Goal: Browse casually

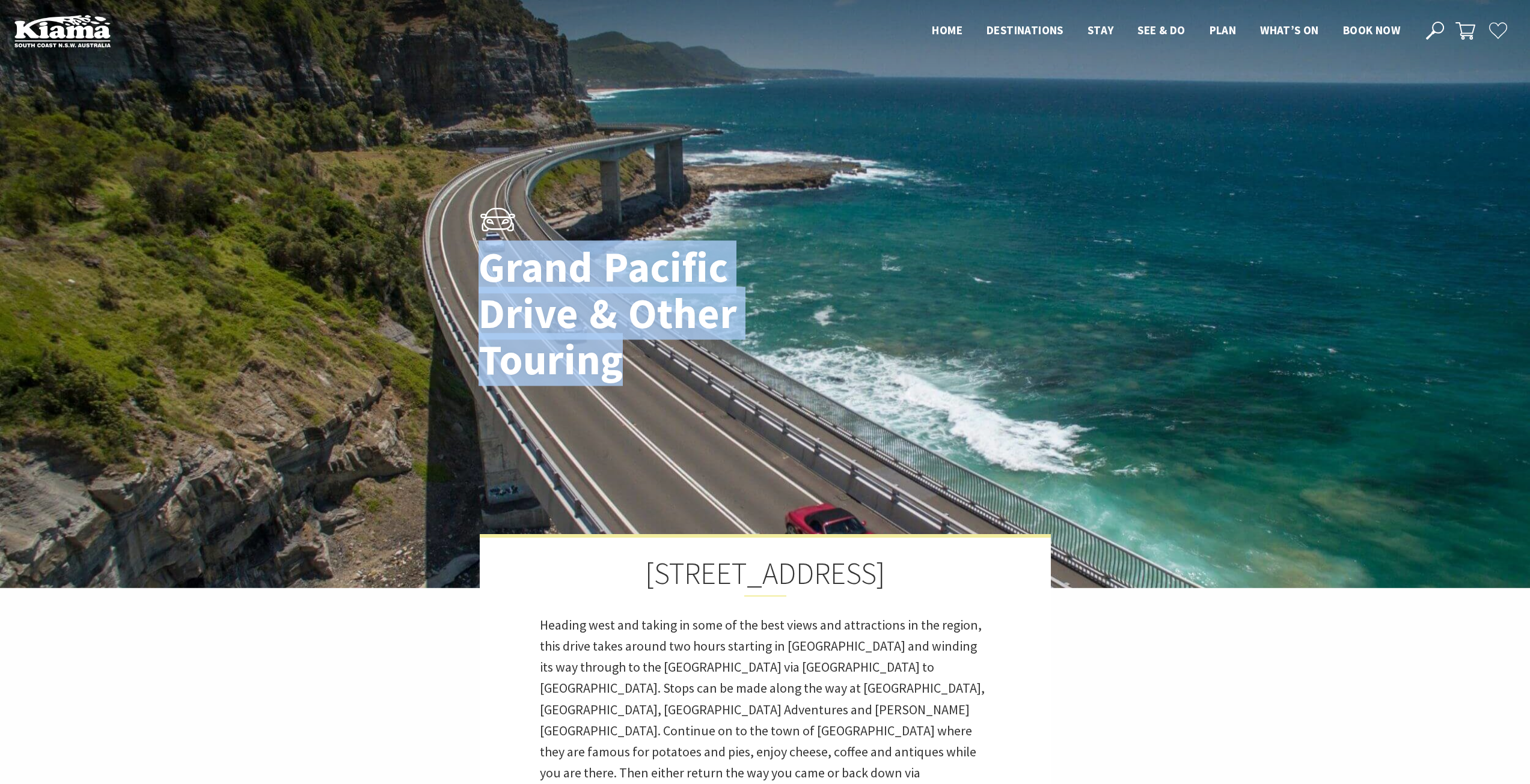
drag, startPoint x: 612, startPoint y: 347, endPoint x: 647, endPoint y: 384, distance: 50.9
click at [648, 384] on div "Grand Pacific Drive & Other Touring" at bounding box center [765, 294] width 583 height 216
click at [611, 369] on h1 "Grand Pacific Drive & Other Touring" at bounding box center [648, 314] width 340 height 139
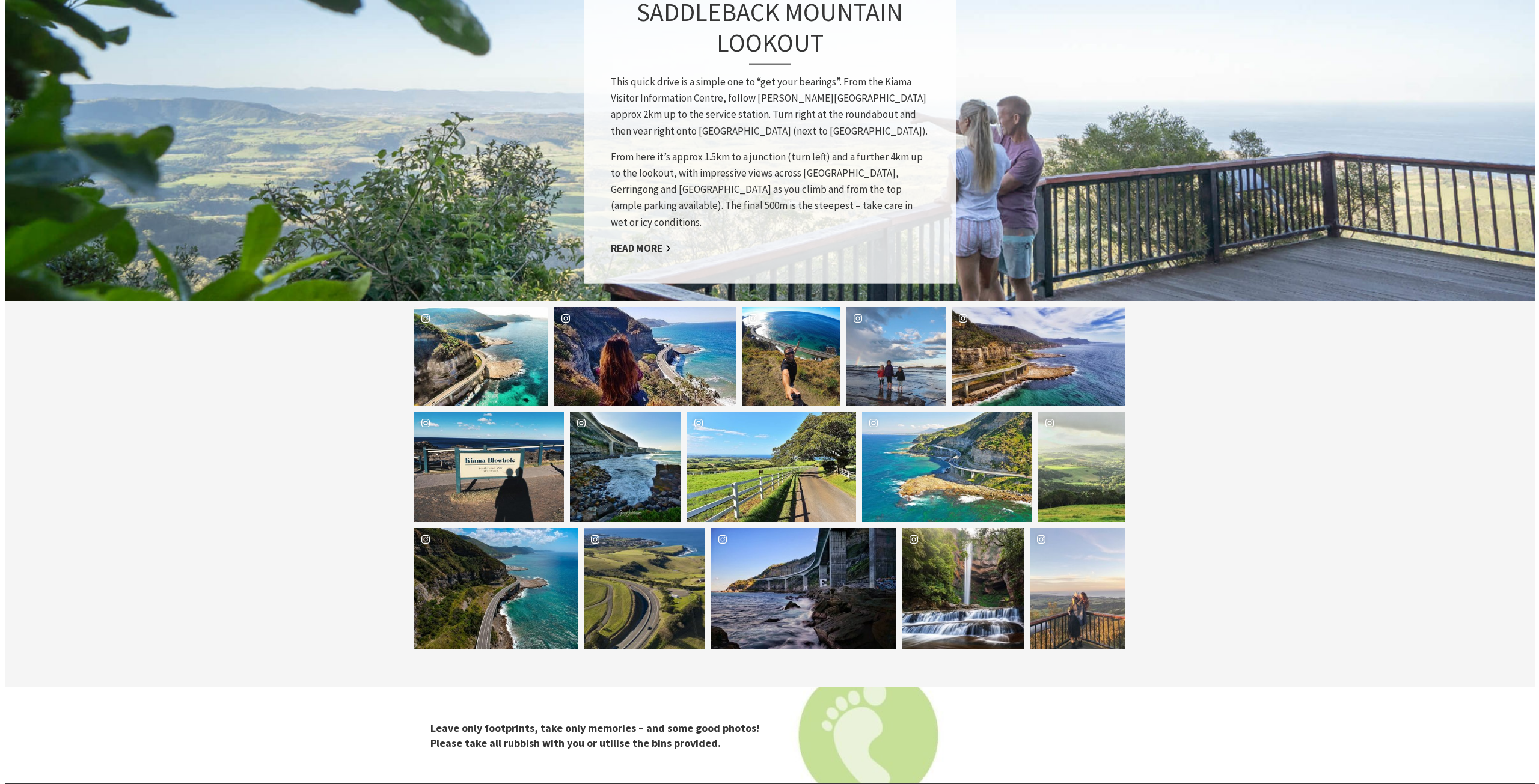
scroll to position [1322, 0]
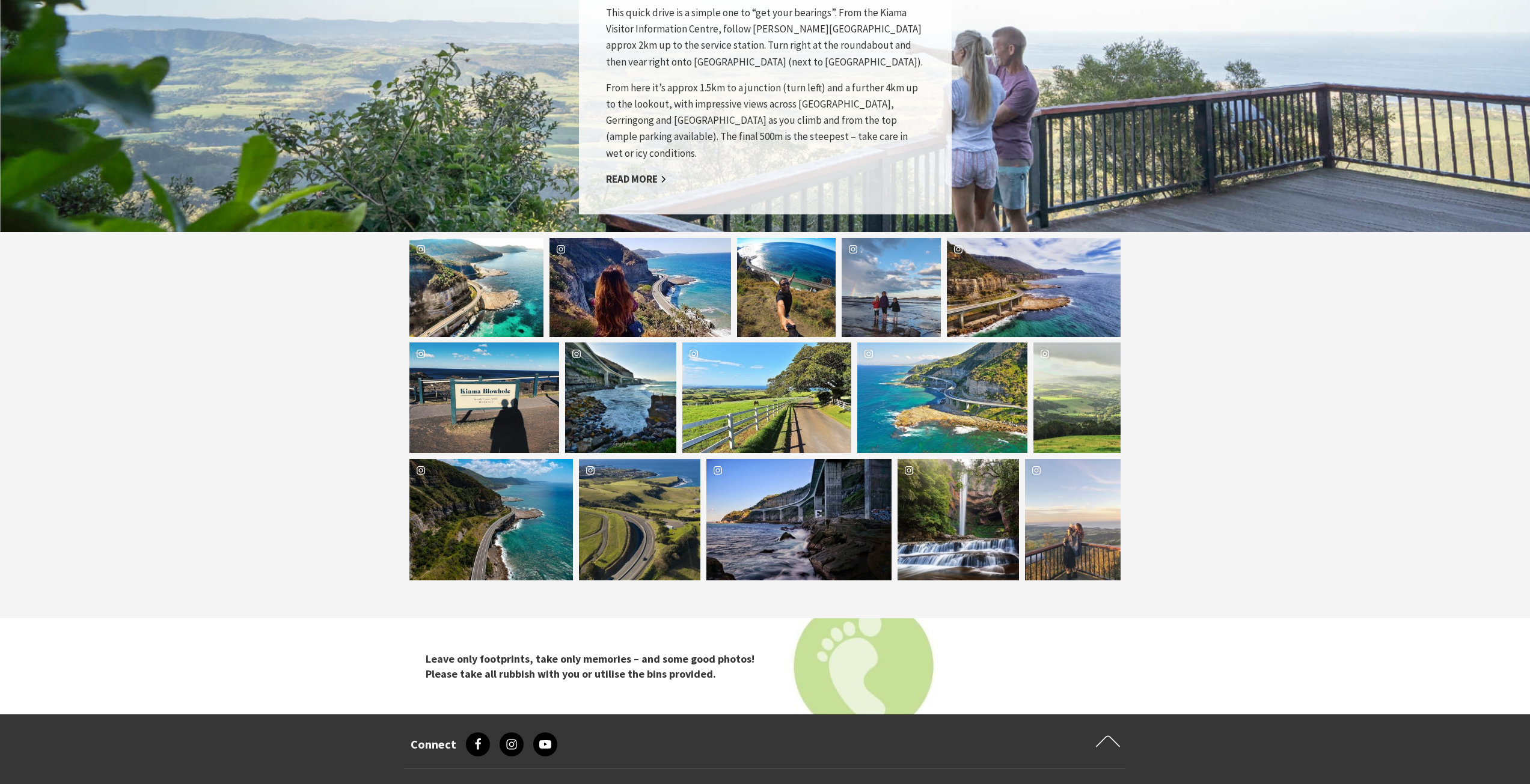
click at [475, 362] on div "kisscath Location [GEOGRAPHIC_DATA]" at bounding box center [484, 398] width 150 height 111
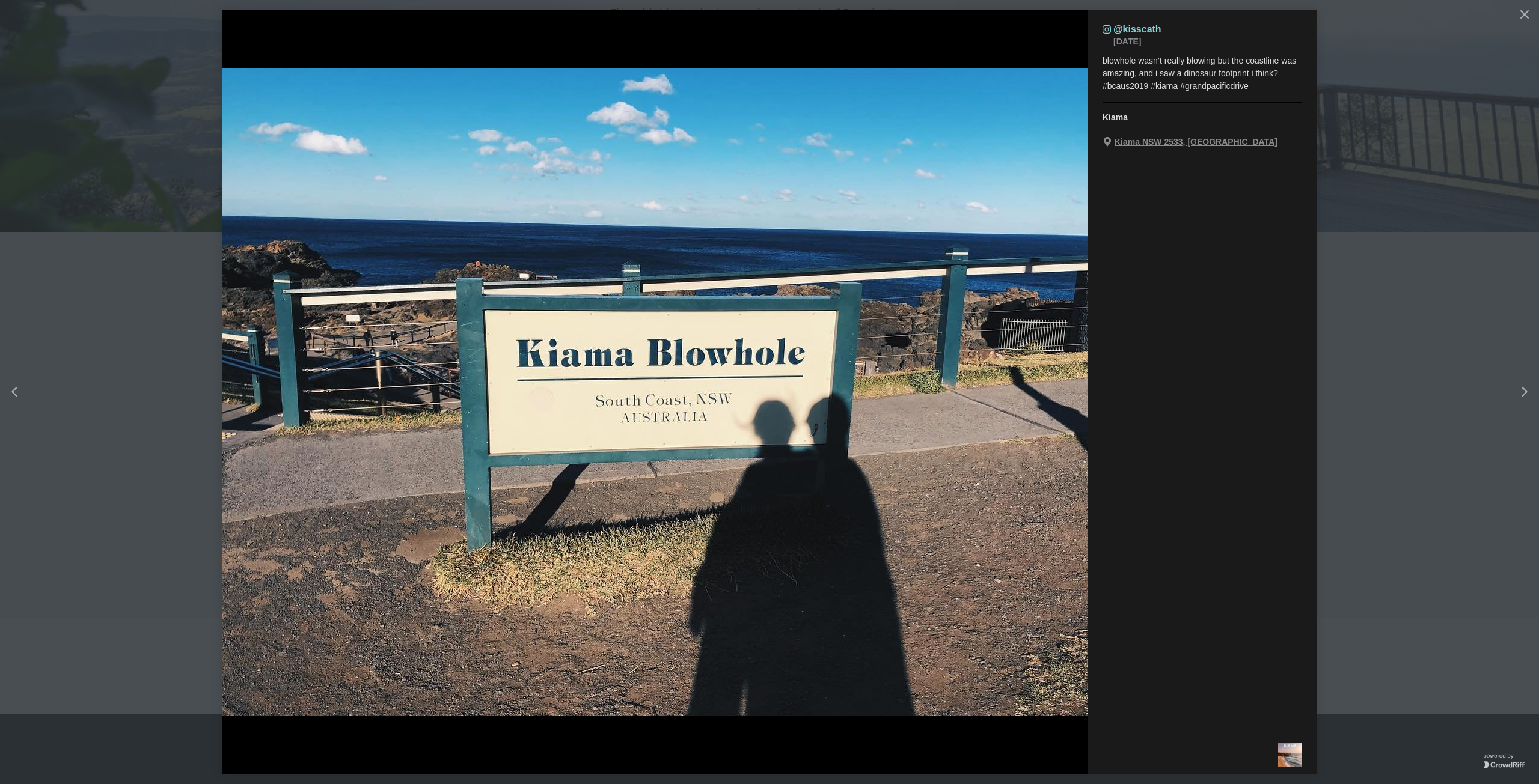
click at [112, 372] on button "details for image" at bounding box center [770, 392] width 1539 height 784
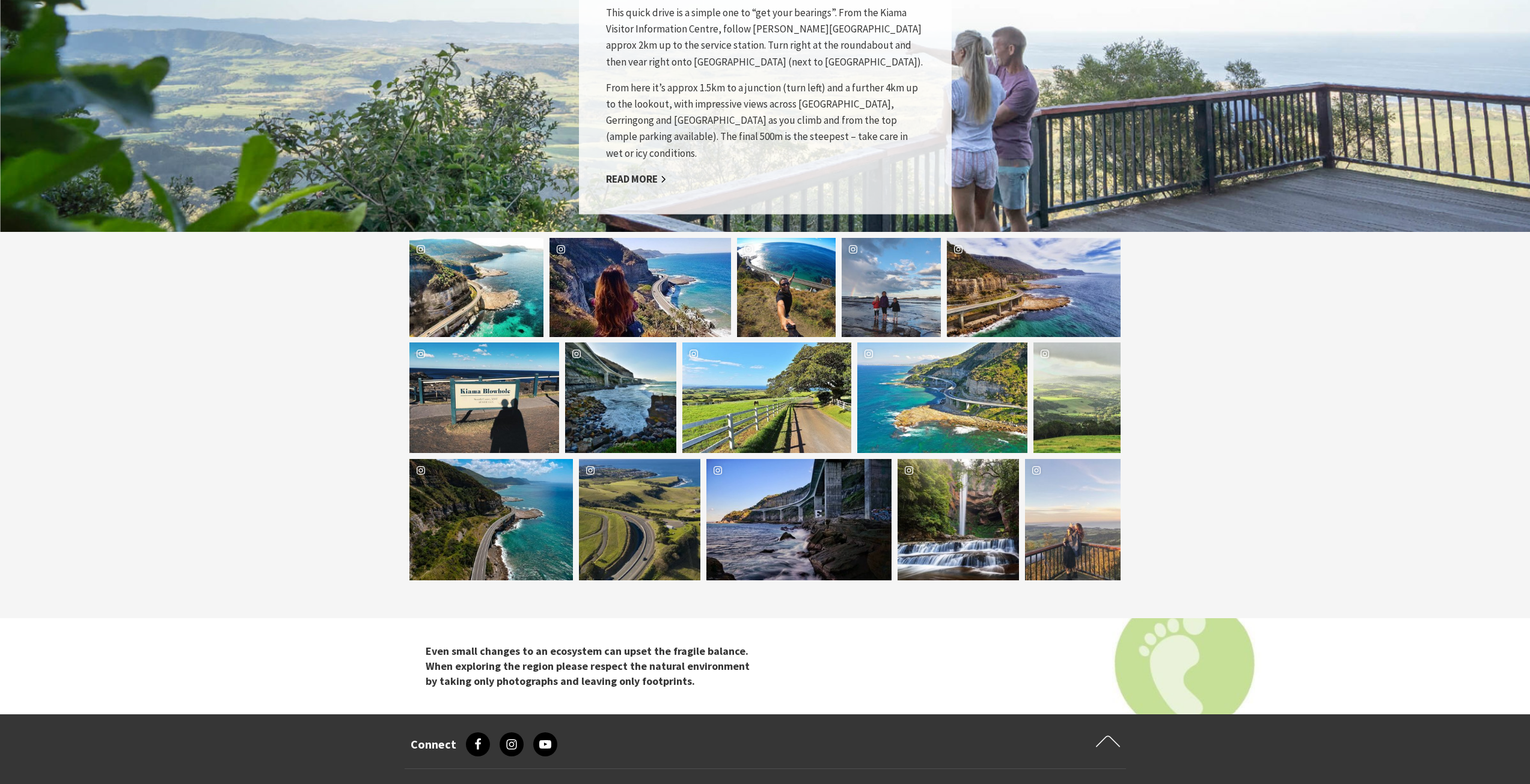
click at [686, 496] on div "Location [GEOGRAPHIC_DATA]" at bounding box center [680, 520] width 40 height 121
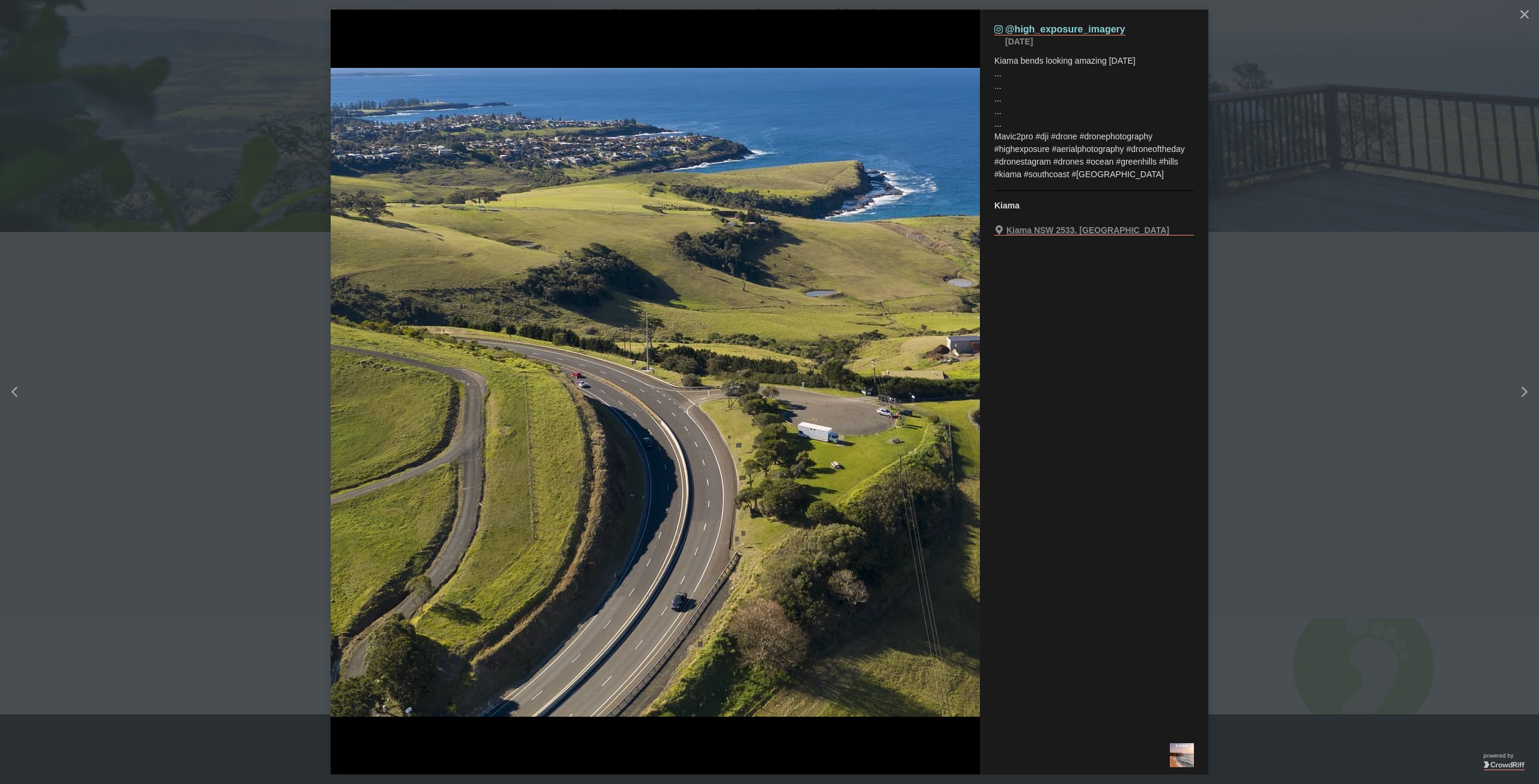
drag, startPoint x: 731, startPoint y: 576, endPoint x: 725, endPoint y: 579, distance: 6.7
click at [729, 578] on img "details for image" at bounding box center [655, 392] width 649 height 649
